Goal: Task Accomplishment & Management: Manage account settings

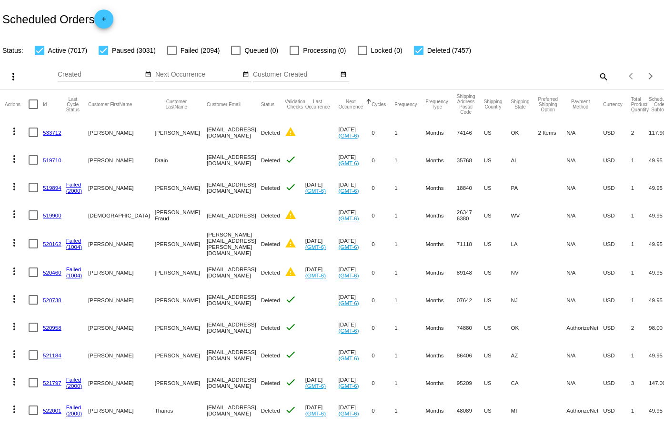
click at [597, 80] on mat-icon "search" at bounding box center [602, 76] width 11 height 15
click at [560, 79] on div "Search" at bounding box center [525, 72] width 165 height 19
click at [557, 77] on input "Search" at bounding box center [525, 75] width 165 height 8
paste input "961083"
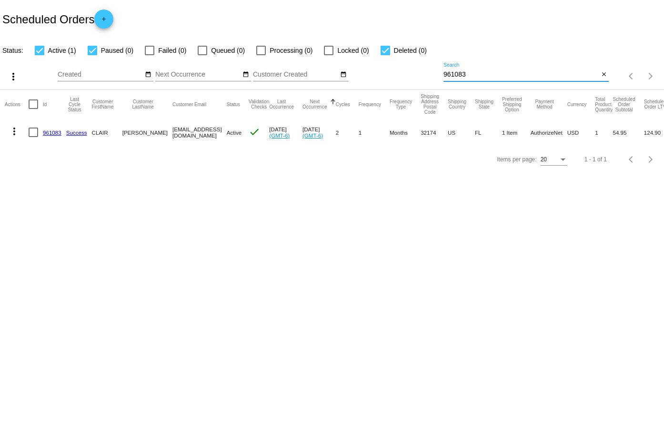
type input "961083"
click at [48, 130] on link "961083" at bounding box center [52, 132] width 19 height 6
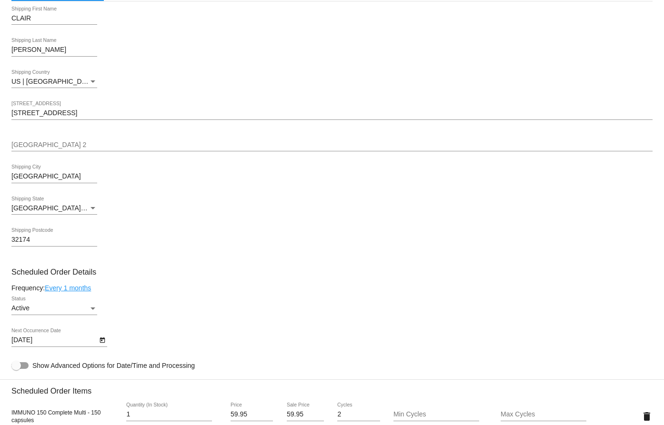
scroll to position [286, 0]
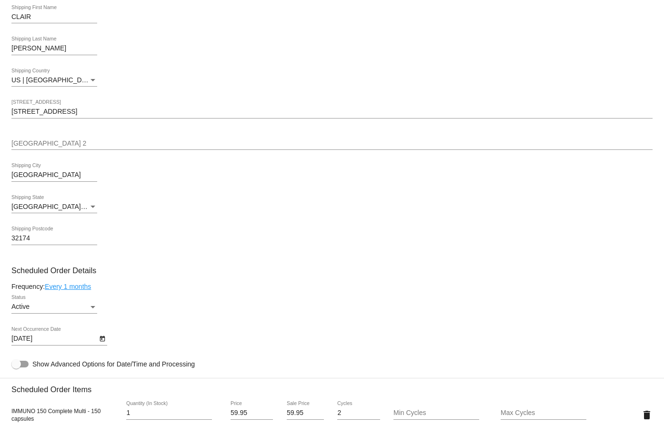
click at [99, 337] on icon "Open calendar" at bounding box center [102, 338] width 7 height 11
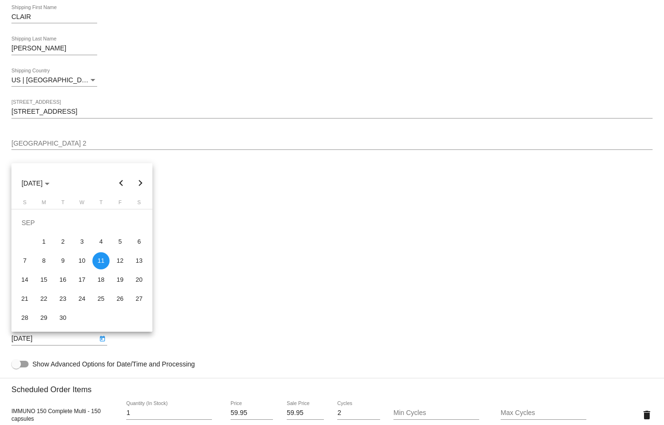
click at [144, 182] on button "Next month" at bounding box center [140, 183] width 19 height 19
click at [140, 241] on div "11" at bounding box center [138, 241] width 17 height 17
type input "[DATE]"
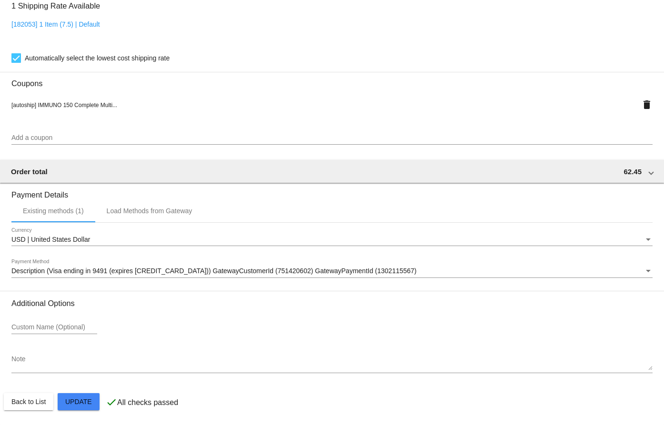
scroll to position [762, 0]
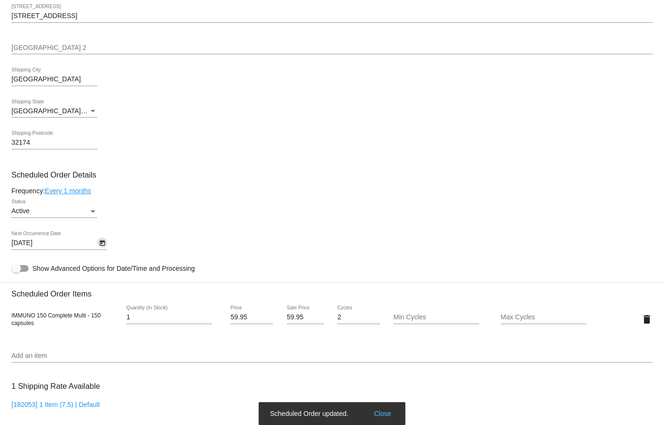
scroll to position [143, 0]
